Goal: Transaction & Acquisition: Purchase product/service

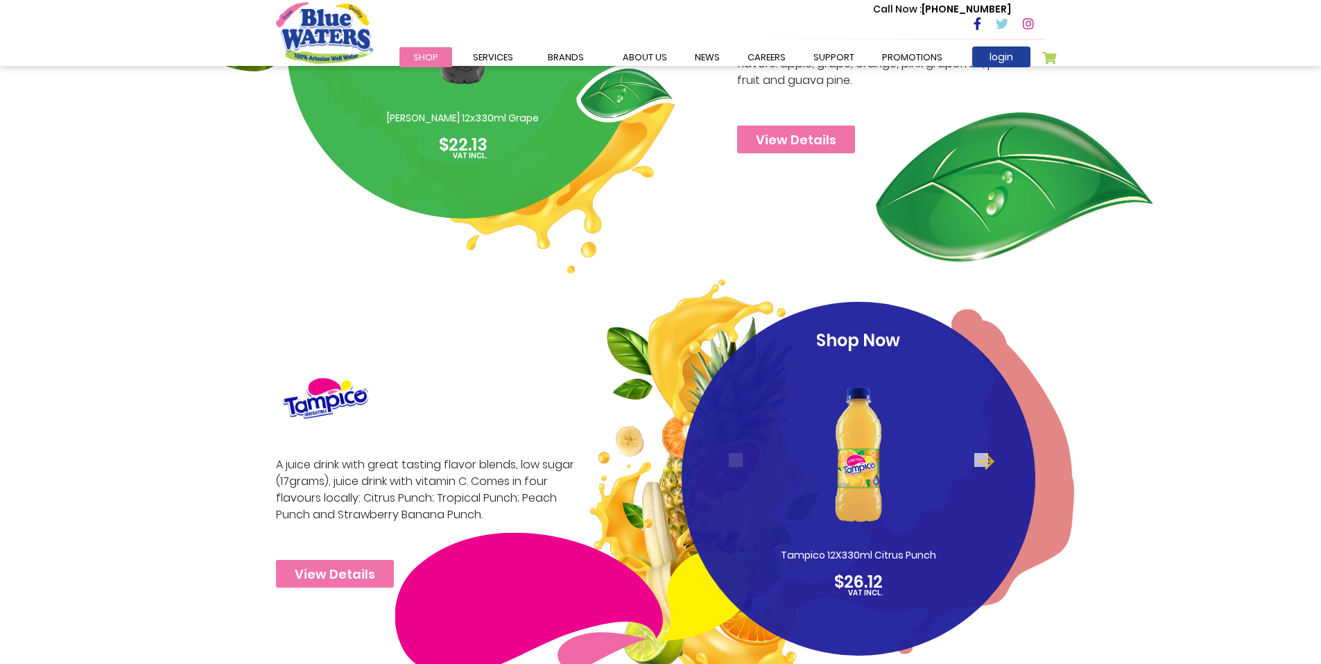
scroll to position [2149, 0]
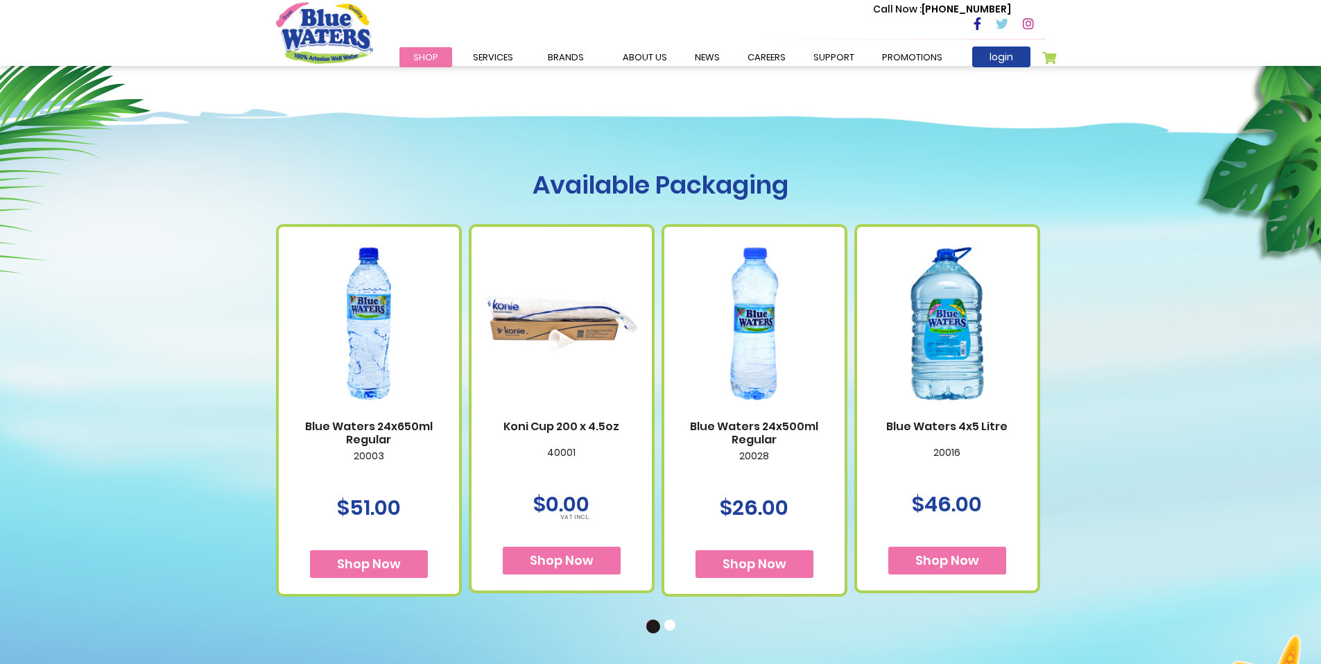
scroll to position [693, 0]
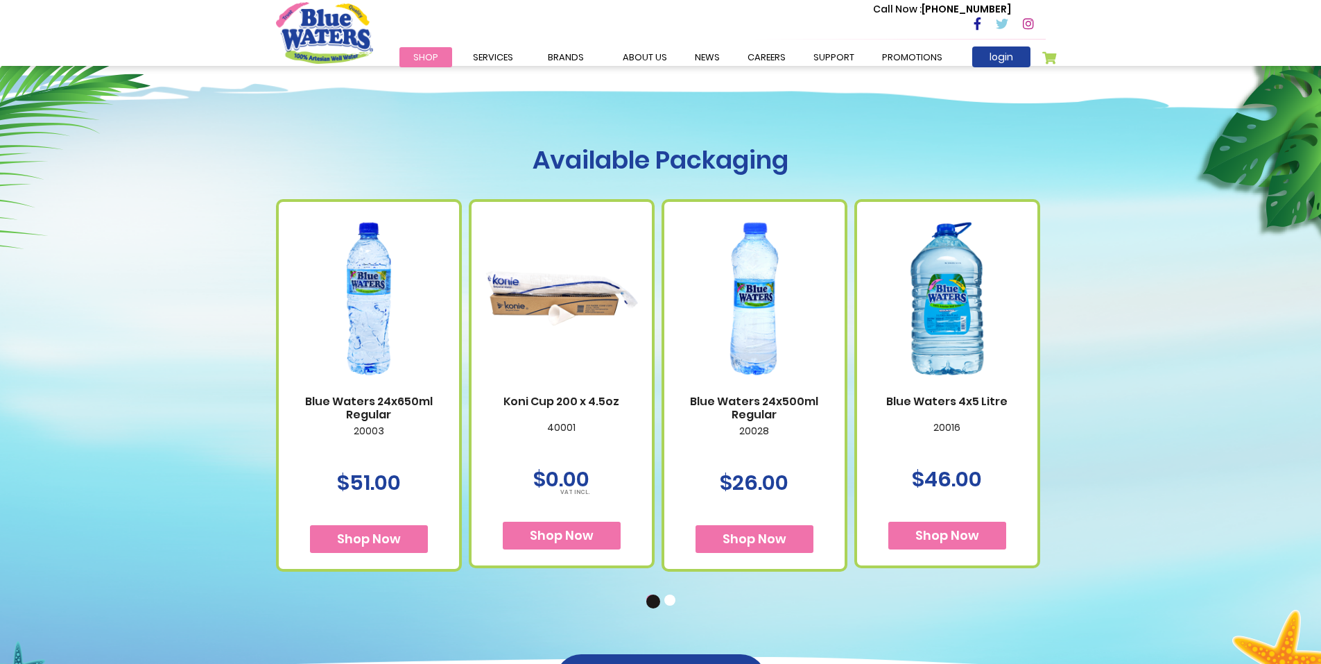
click at [748, 338] on img at bounding box center [754, 298] width 153 height 191
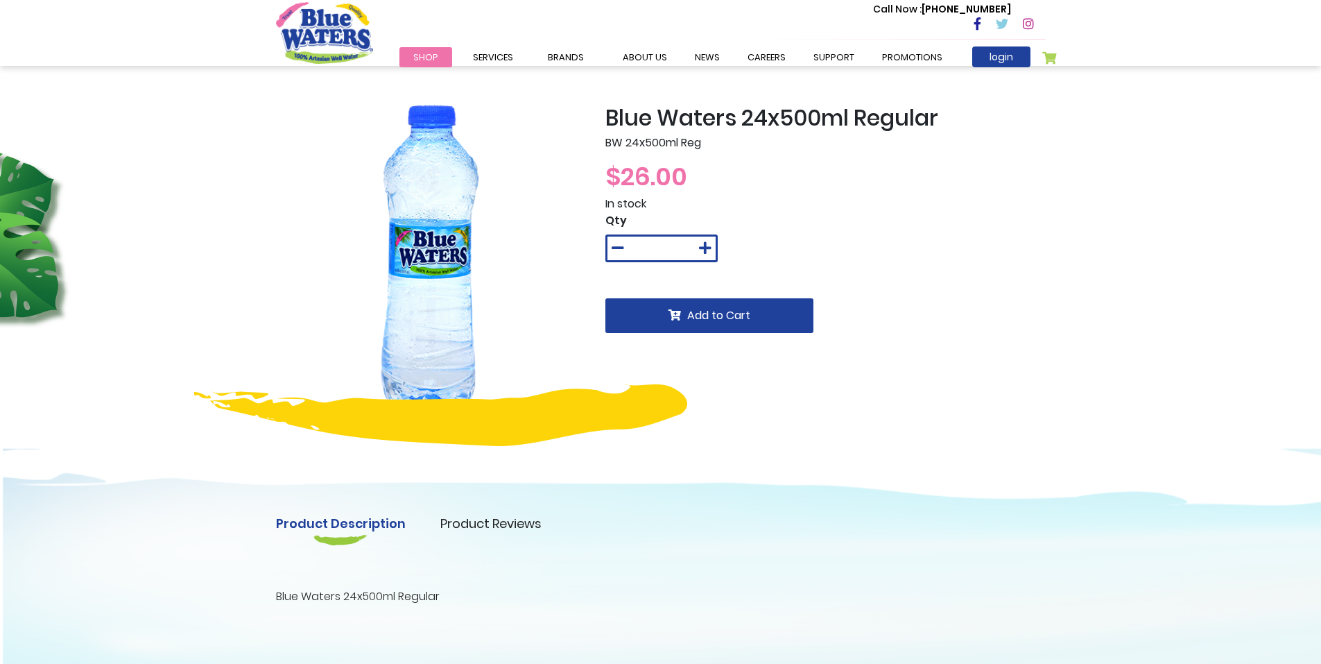
click at [778, 127] on h2 "Blue Waters 24x500ml Regular" at bounding box center [825, 118] width 440 height 26
drag, startPoint x: 779, startPoint y: 127, endPoint x: 850, endPoint y: 128, distance: 70.7
click at [850, 128] on h2 "Blue Waters 24x500ml Regular" at bounding box center [825, 118] width 440 height 26
